Goal: Task Accomplishment & Management: Use online tool/utility

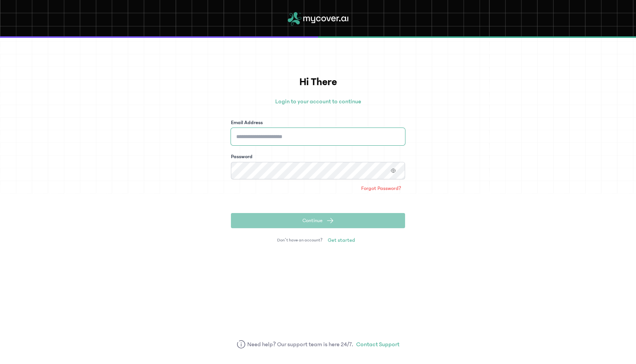
type input "**********"
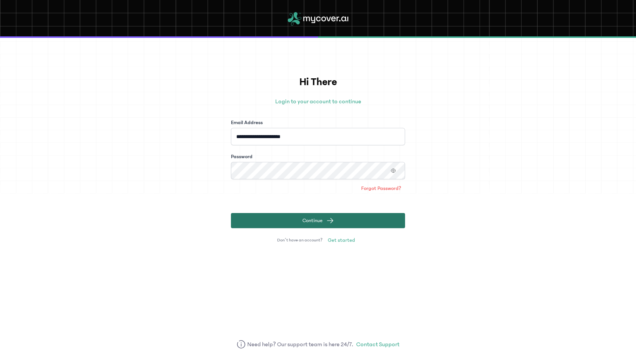
click at [325, 222] on button "Continue" at bounding box center [318, 220] width 174 height 15
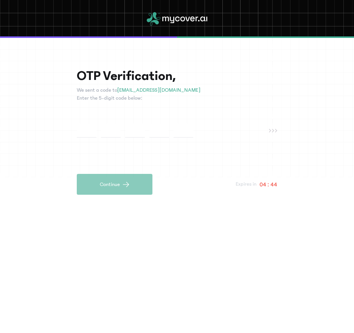
paste input "*"
type input "*"
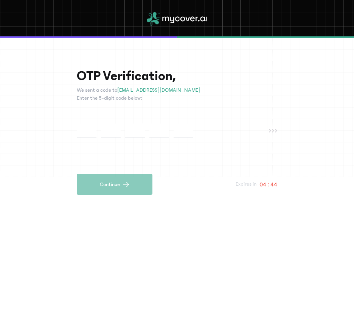
type input "*"
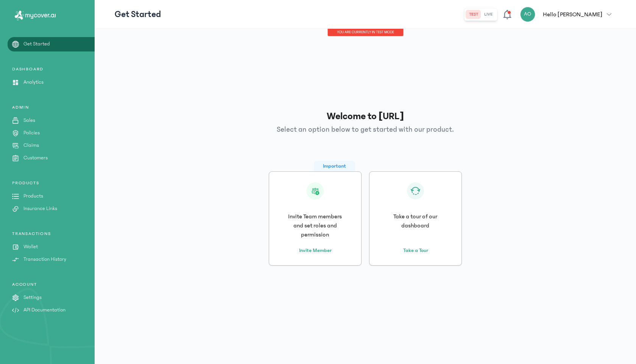
click at [598, 14] on p "Hello [PERSON_NAME]" at bounding box center [572, 14] width 59 height 9
click at [154, 97] on div "Welcome to [URL] Select an option below to get started with our product. Import…" at bounding box center [365, 187] width 501 height 305
click at [32, 85] on p "Analytics" at bounding box center [33, 82] width 20 height 8
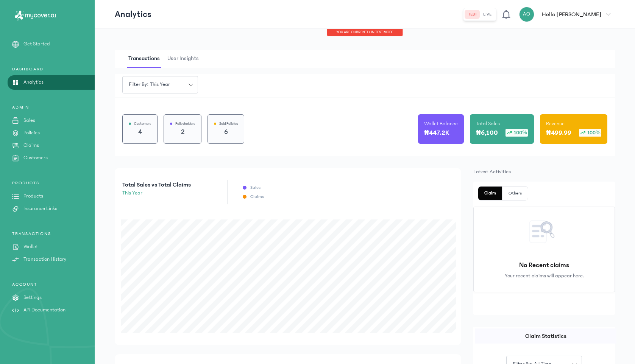
click at [22, 147] on link "Claims" at bounding box center [47, 146] width 95 height 8
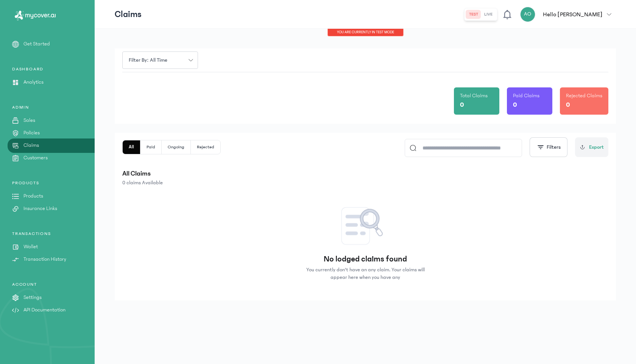
click at [31, 159] on p "Customers" at bounding box center [35, 158] width 24 height 8
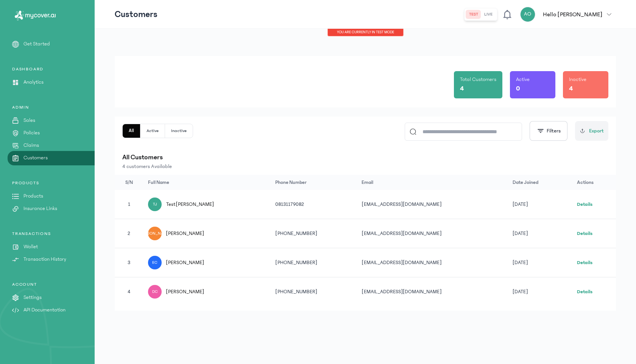
click at [33, 196] on p "Products" at bounding box center [33, 196] width 20 height 8
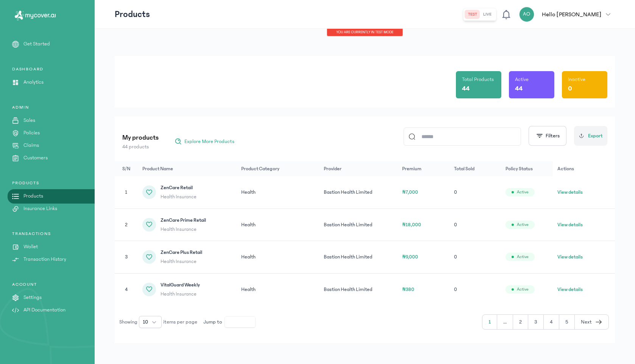
click at [35, 246] on p "Wallet" at bounding box center [30, 247] width 14 height 8
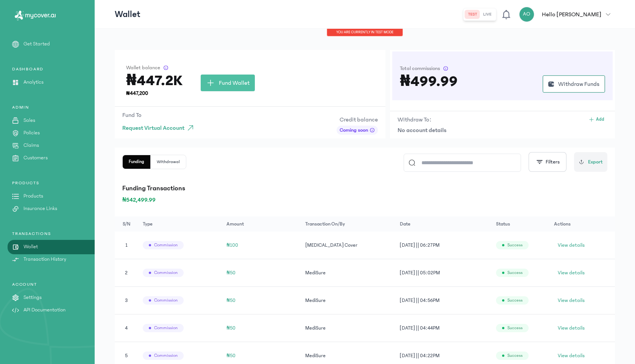
click at [36, 85] on p "Analytics" at bounding box center [33, 82] width 20 height 8
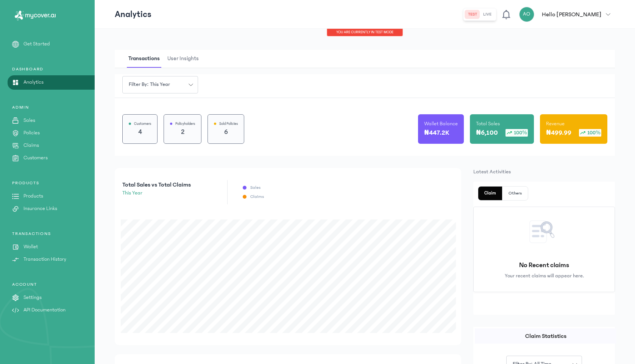
click at [35, 246] on p "Wallet" at bounding box center [30, 247] width 14 height 8
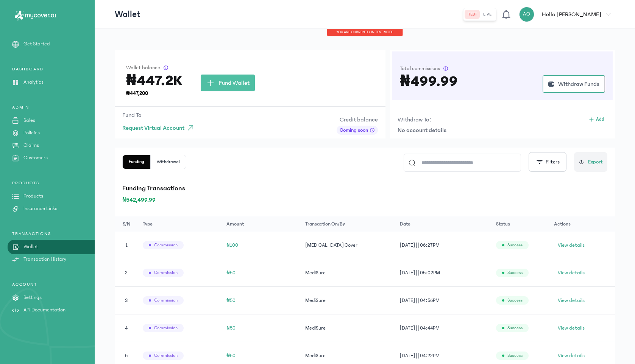
click at [197, 41] on div "Wallet balance ₦447.2K ₦447,200 Fund Wallet Fund To Request Virtual Account Cre…" at bounding box center [365, 269] width 540 height 480
click at [225, 83] on span "Fund Wallet" at bounding box center [234, 82] width 31 height 9
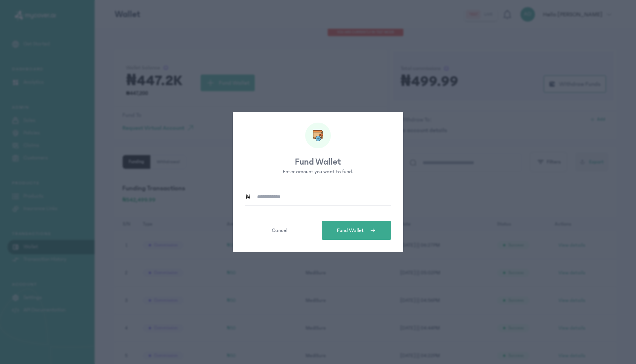
click at [309, 201] on input at bounding box center [321, 196] width 140 height 17
type input "******"
click at [354, 230] on span "Fund Wallet" at bounding box center [350, 231] width 27 height 8
click at [279, 230] on span "Cancel" at bounding box center [280, 231] width 16 height 8
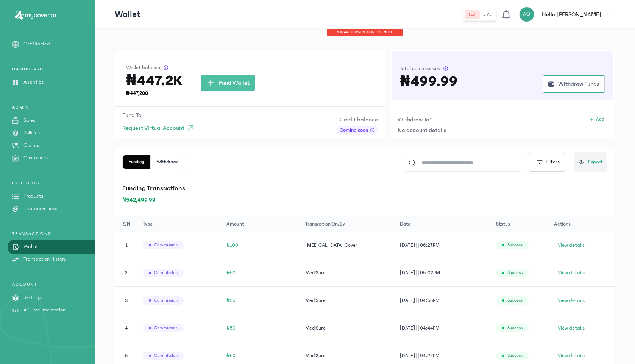
click at [33, 197] on p "Products" at bounding box center [33, 196] width 20 height 8
